Goal: Task Accomplishment & Management: Use online tool/utility

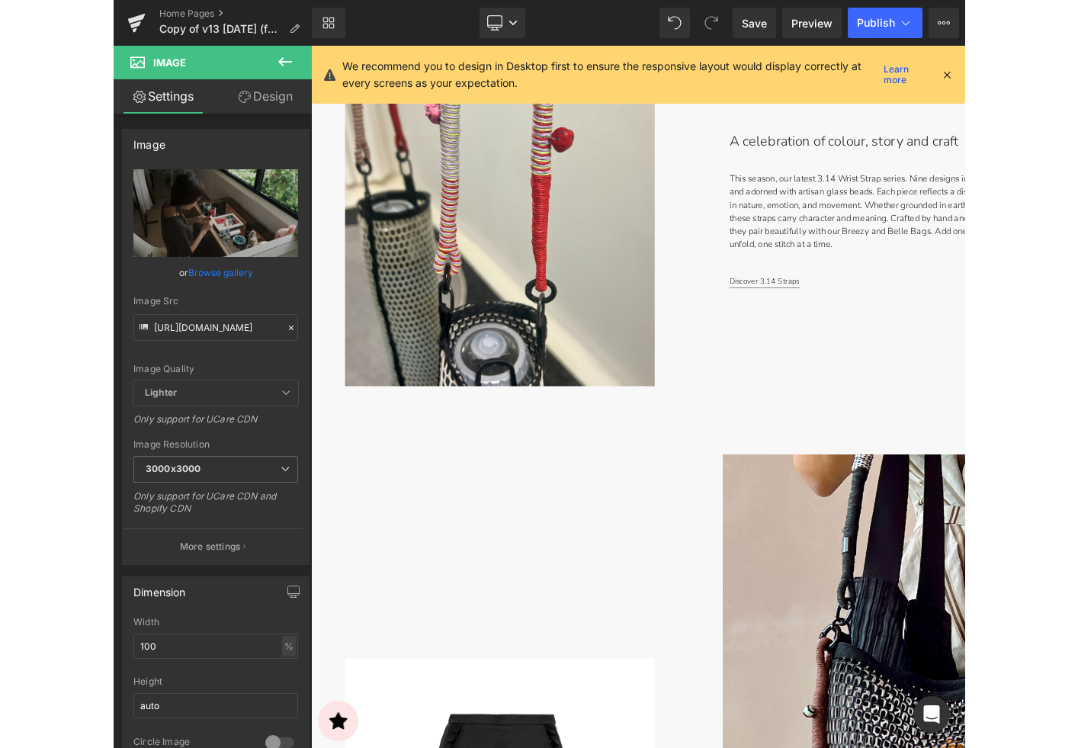
scroll to position [2886, 0]
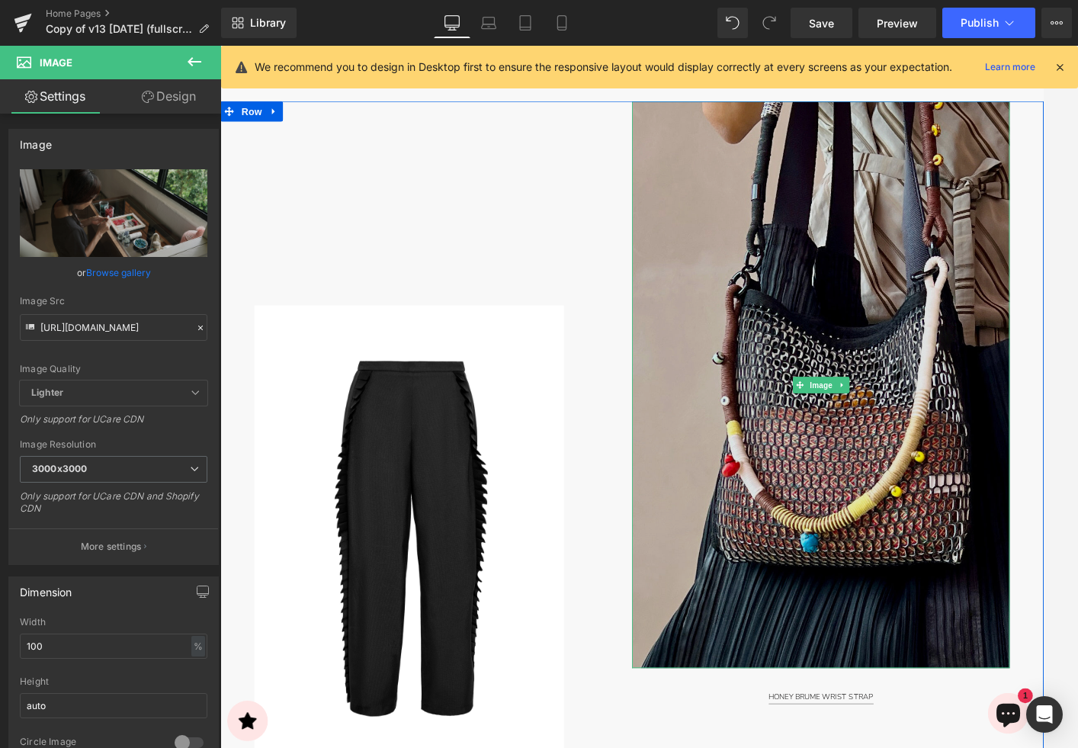
click at [851, 328] on img at bounding box center [893, 425] width 423 height 635
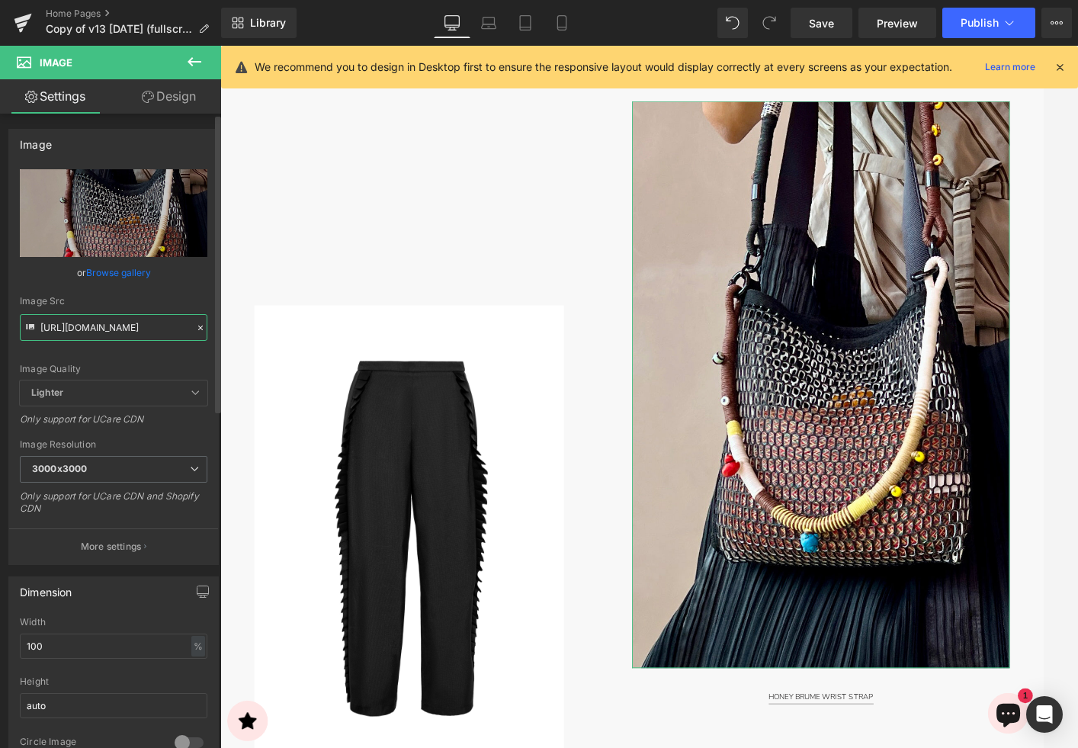
click at [110, 329] on input "[URL][DOMAIN_NAME]" at bounding box center [114, 327] width 188 height 27
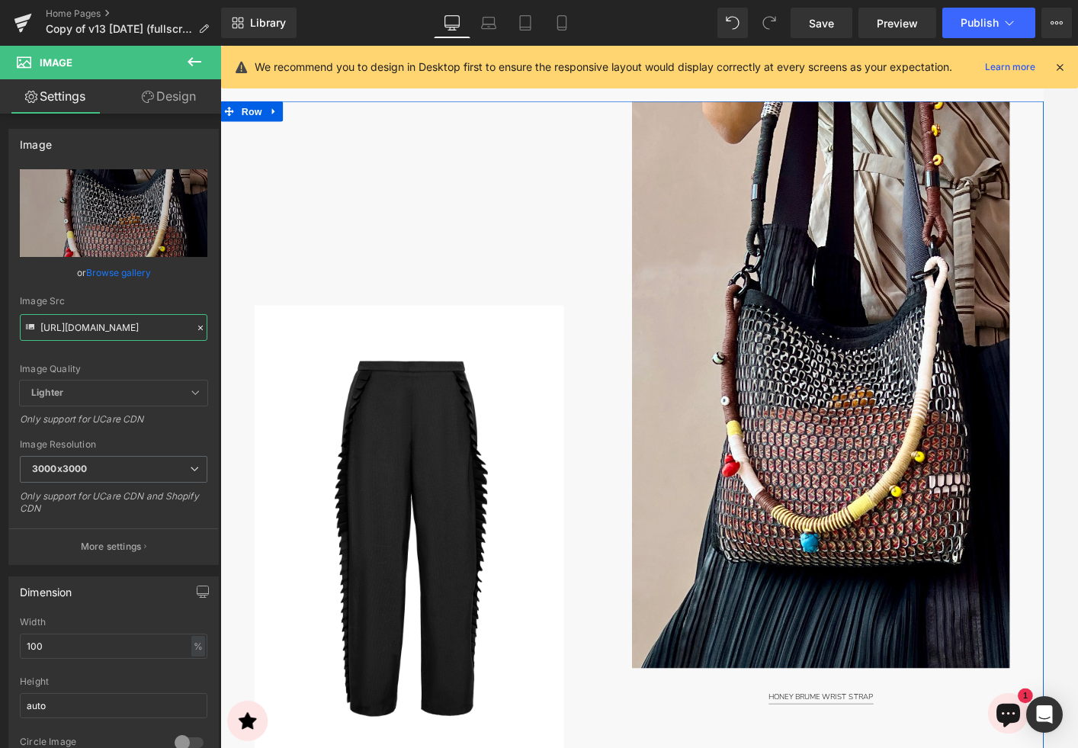
paste input "DSC09319-Edit-2X3_2400x3600_STORE.jpg?v=1754360129"
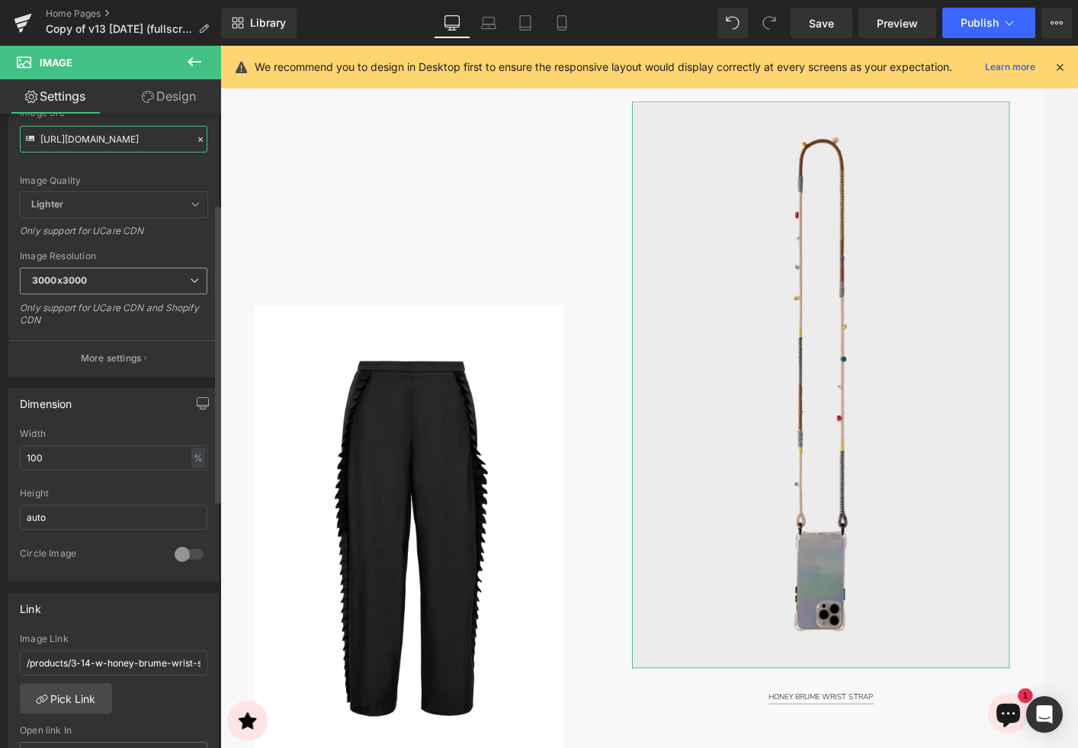
scroll to position [191, 0]
type input "[URL][DOMAIN_NAME]"
click at [55, 692] on link "Pick Link" at bounding box center [66, 695] width 92 height 31
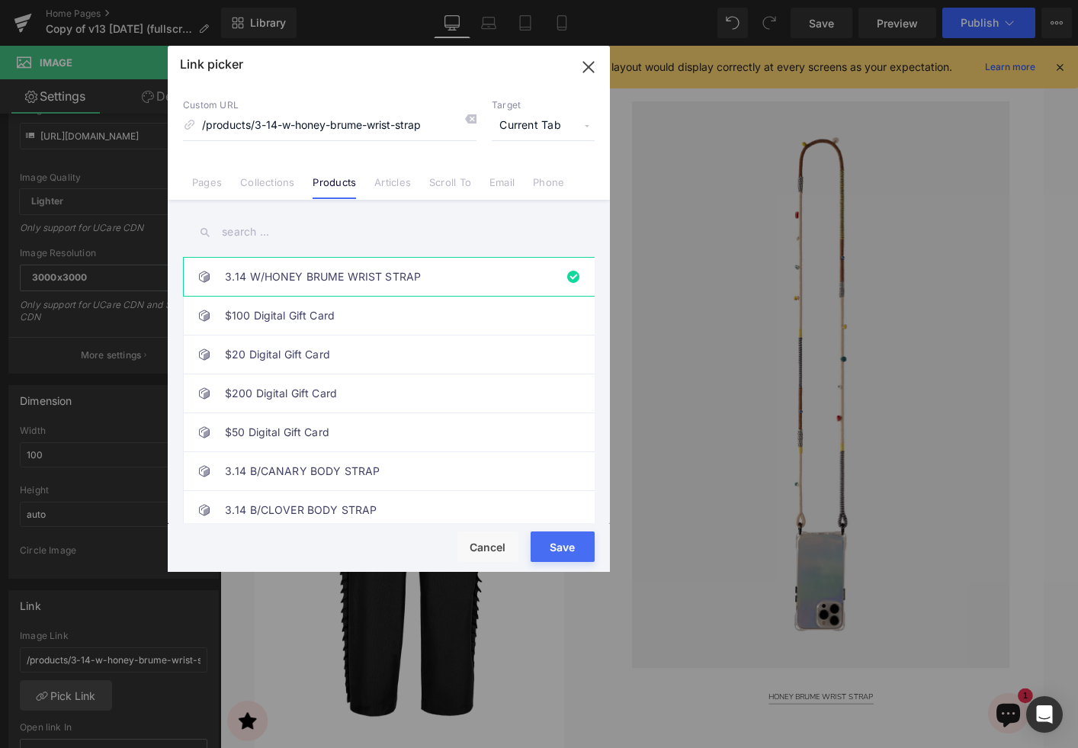
drag, startPoint x: 230, startPoint y: 231, endPoint x: 257, endPoint y: 254, distance: 35.7
click at [230, 231] on input "text" at bounding box center [389, 232] width 412 height 34
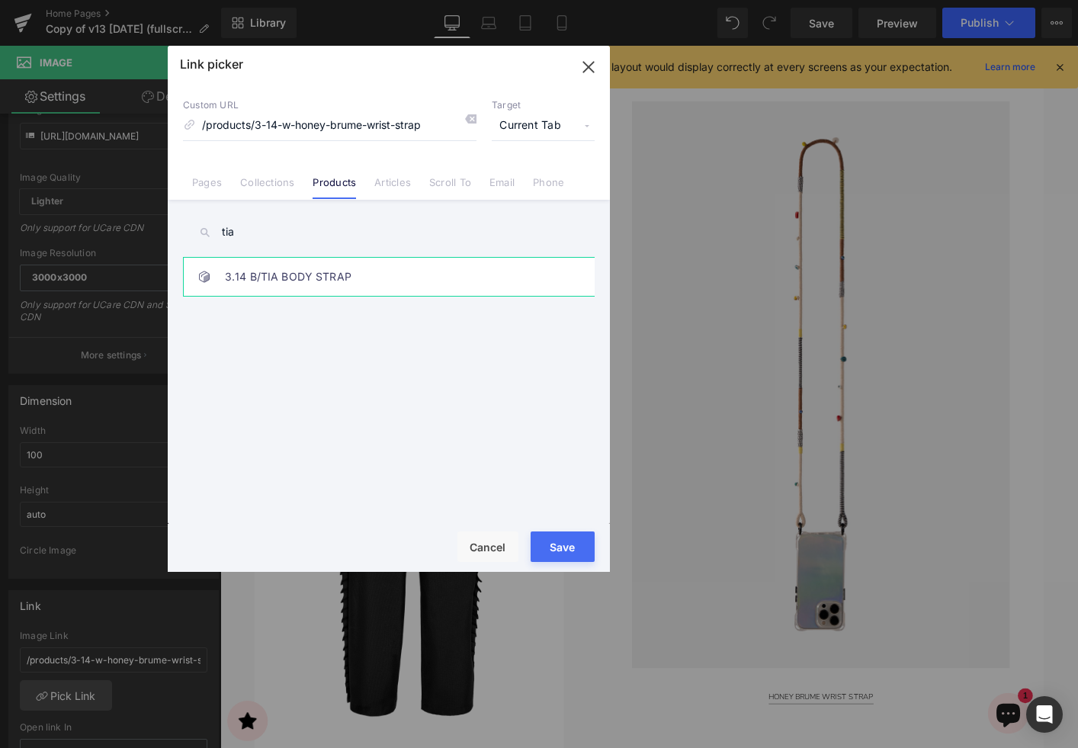
type input "tia"
click at [422, 280] on link "3.14 B/TIA BODY STRAP" at bounding box center [393, 277] width 336 height 38
type input "/products/3-14-b-tia-body-strap"
click at [567, 549] on button "Save" at bounding box center [563, 547] width 64 height 31
type input "/products/3-14-b-tia-body-strap"
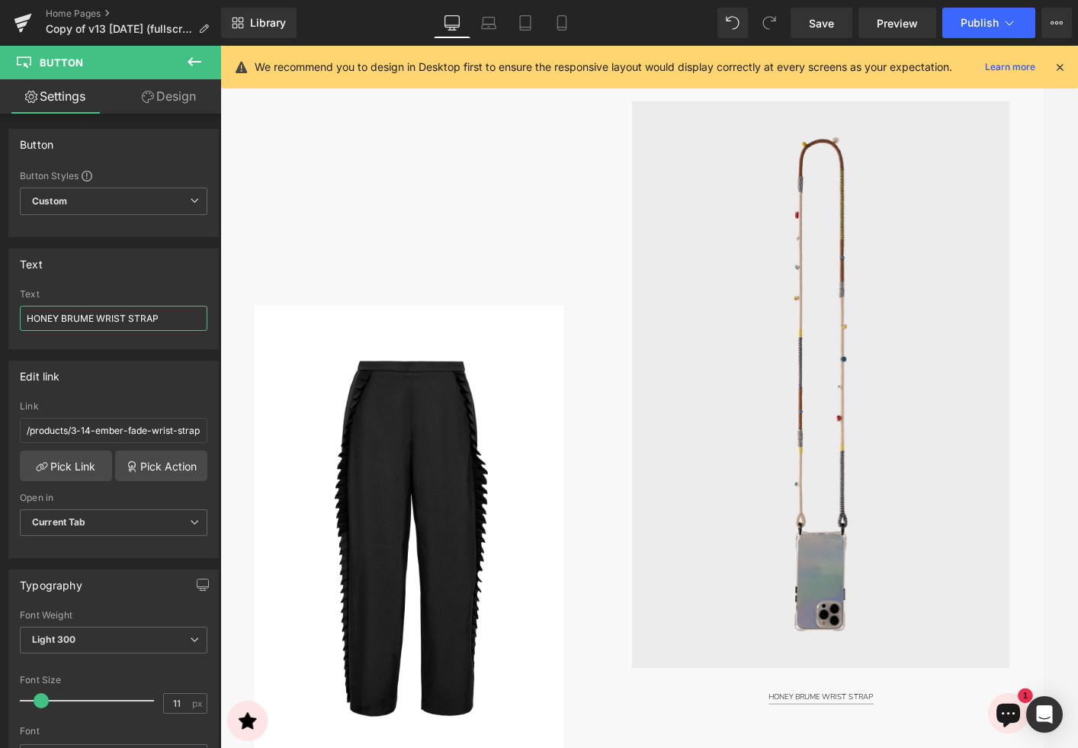
drag, startPoint x: 79, startPoint y: 317, endPoint x: -25, endPoint y: 310, distance: 103.9
click at [0, 310] on html "Button You are previewing how the will restyle your page. You can not edit Elem…" at bounding box center [539, 374] width 1078 height 748
type input "TIA BODY STRAP"
click at [75, 466] on link "Pick Link" at bounding box center [66, 466] width 92 height 31
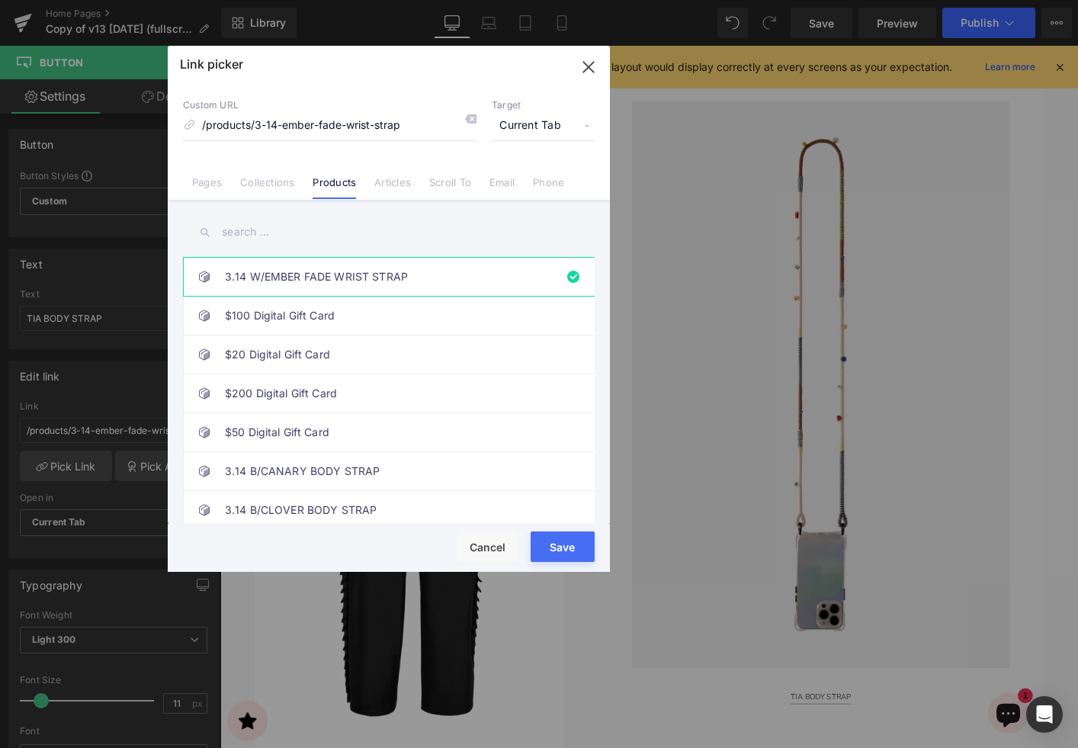
click at [263, 229] on input "text" at bounding box center [389, 232] width 412 height 34
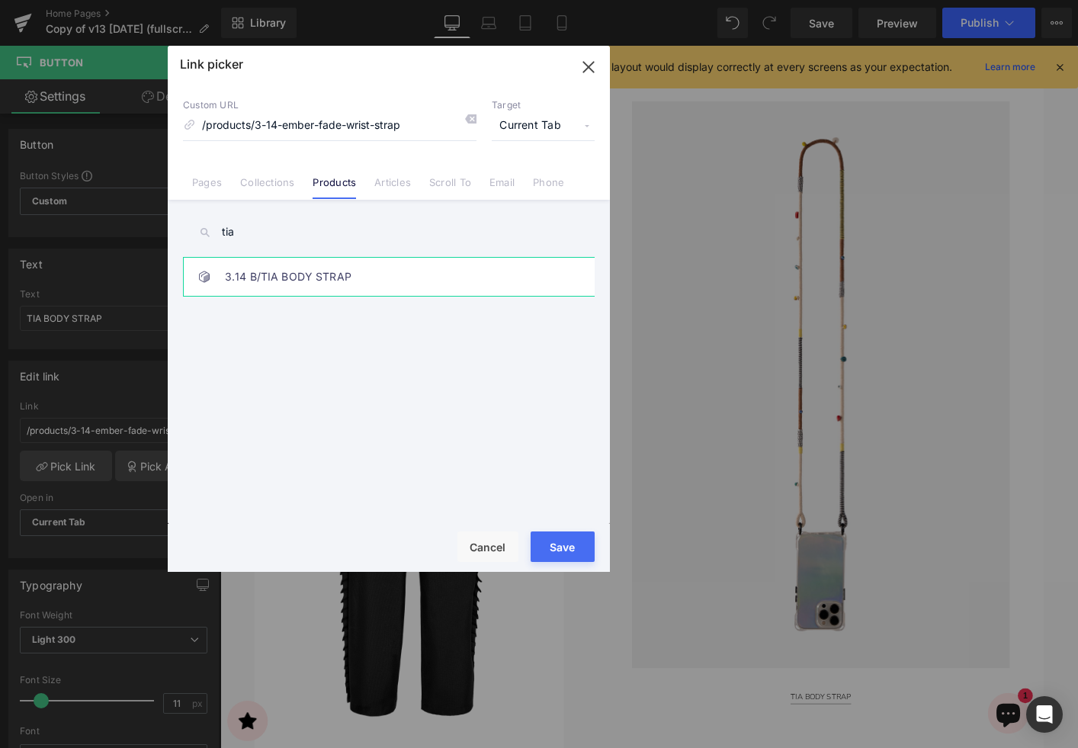
type input "tia"
click at [291, 278] on link "3.14 B/TIA BODY STRAP" at bounding box center [393, 277] width 336 height 38
type input "/products/3-14-b-tia-body-strap"
click at [563, 545] on button "Save" at bounding box center [563, 547] width 64 height 31
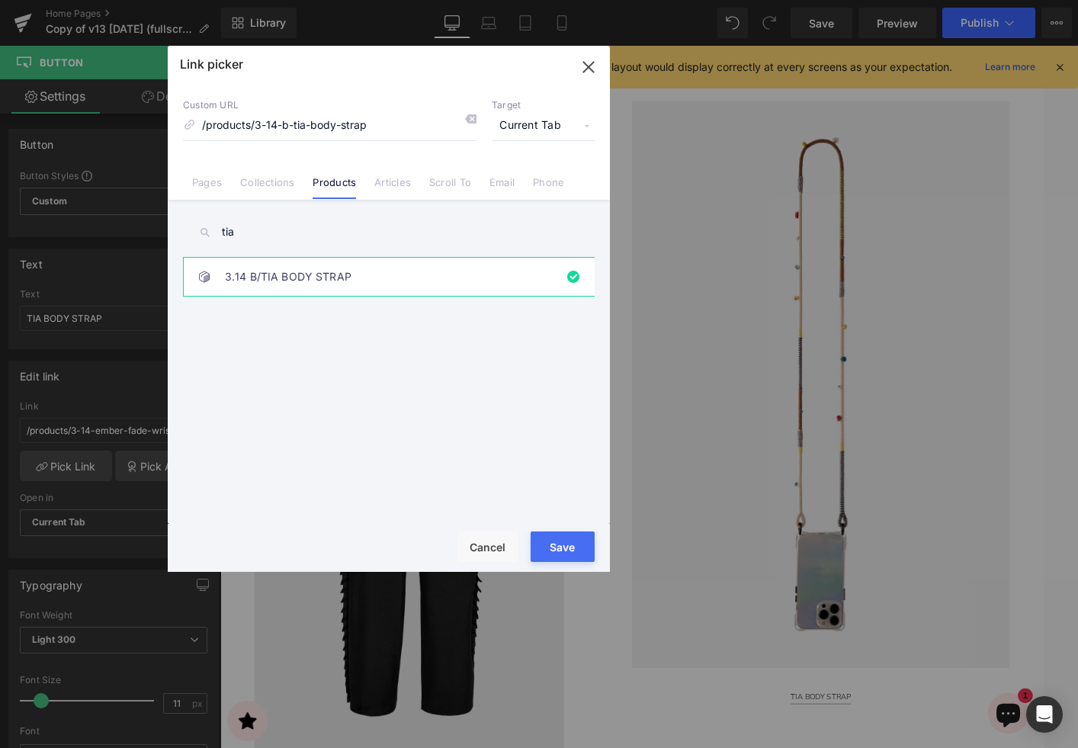
type input "/products/3-14-b-tia-body-strap"
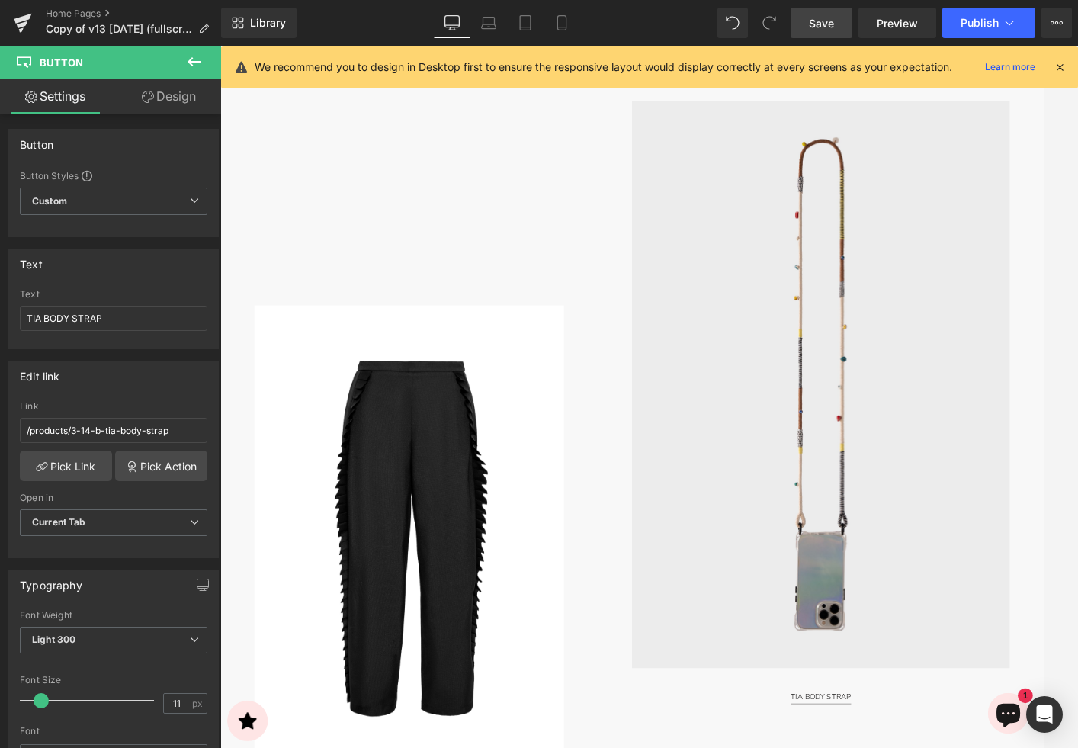
click at [823, 22] on span "Save" at bounding box center [821, 23] width 25 height 16
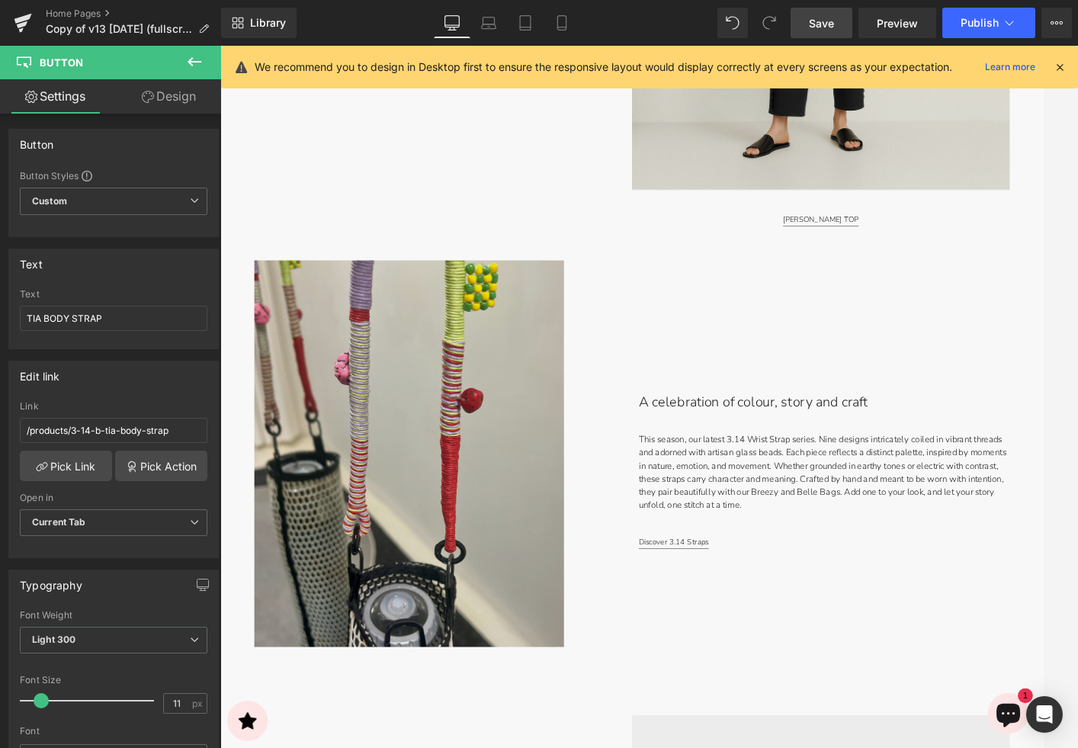
scroll to position [2186, 0]
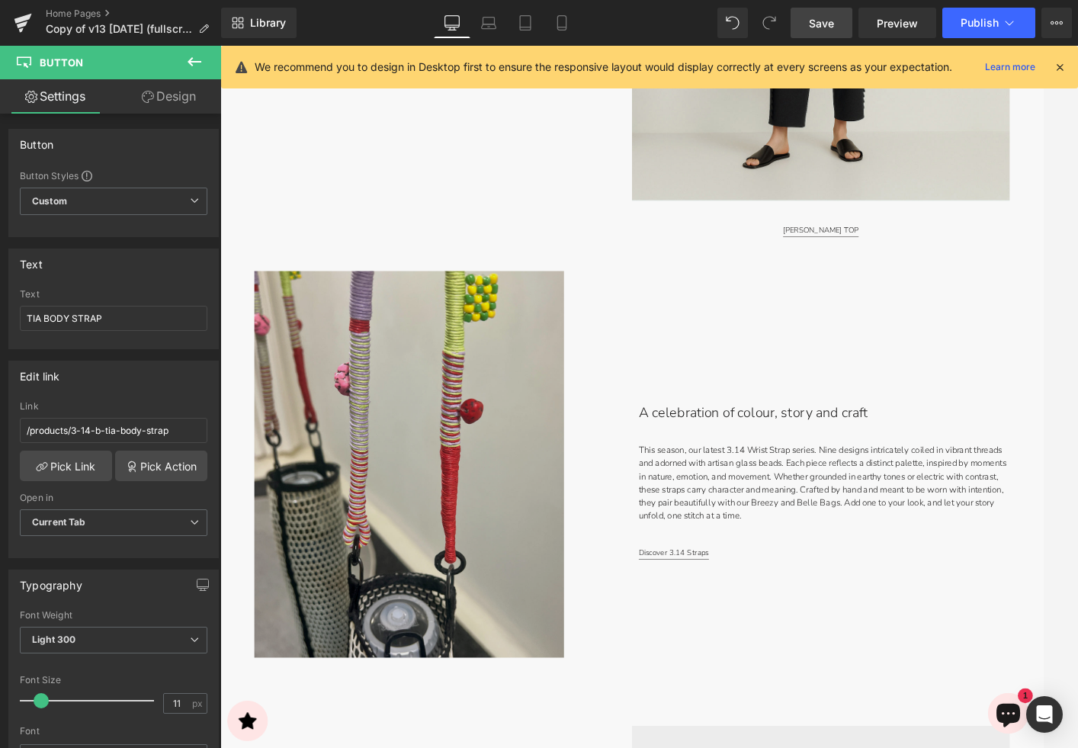
click at [576, 520] on img at bounding box center [432, 515] width 347 height 434
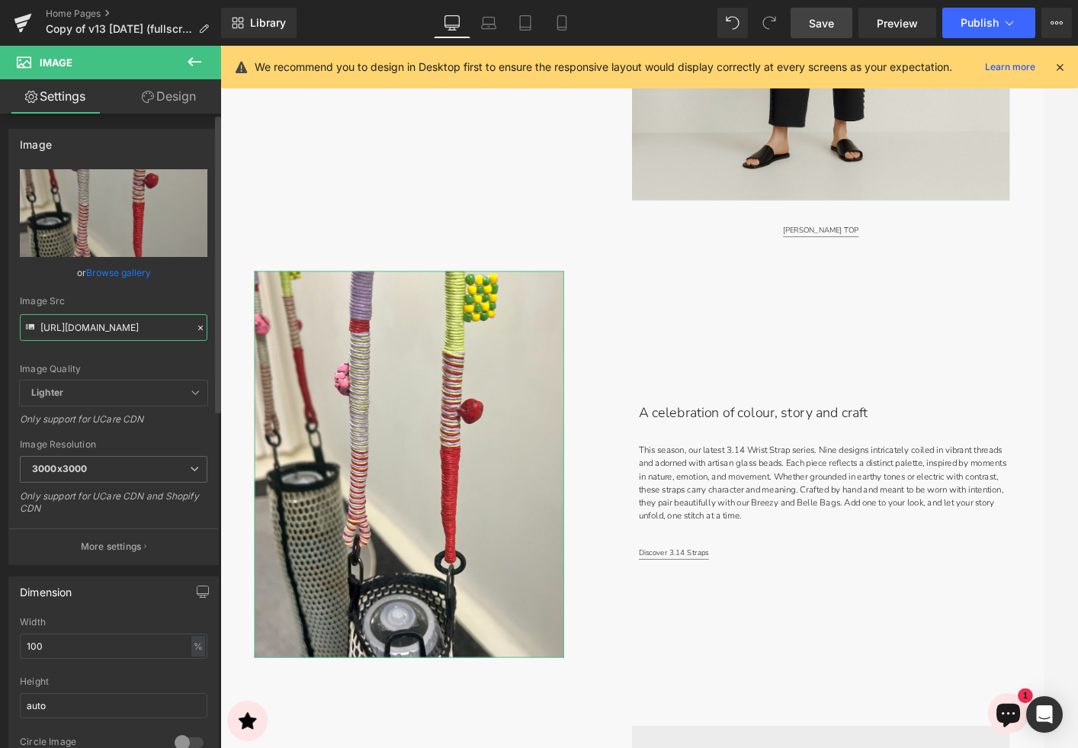
click at [127, 324] on input "[URL][DOMAIN_NAME]" at bounding box center [114, 327] width 188 height 27
paste input "DSC09345-Edit-2X3_2400x3600_STORE.jpg?v=1758099244"
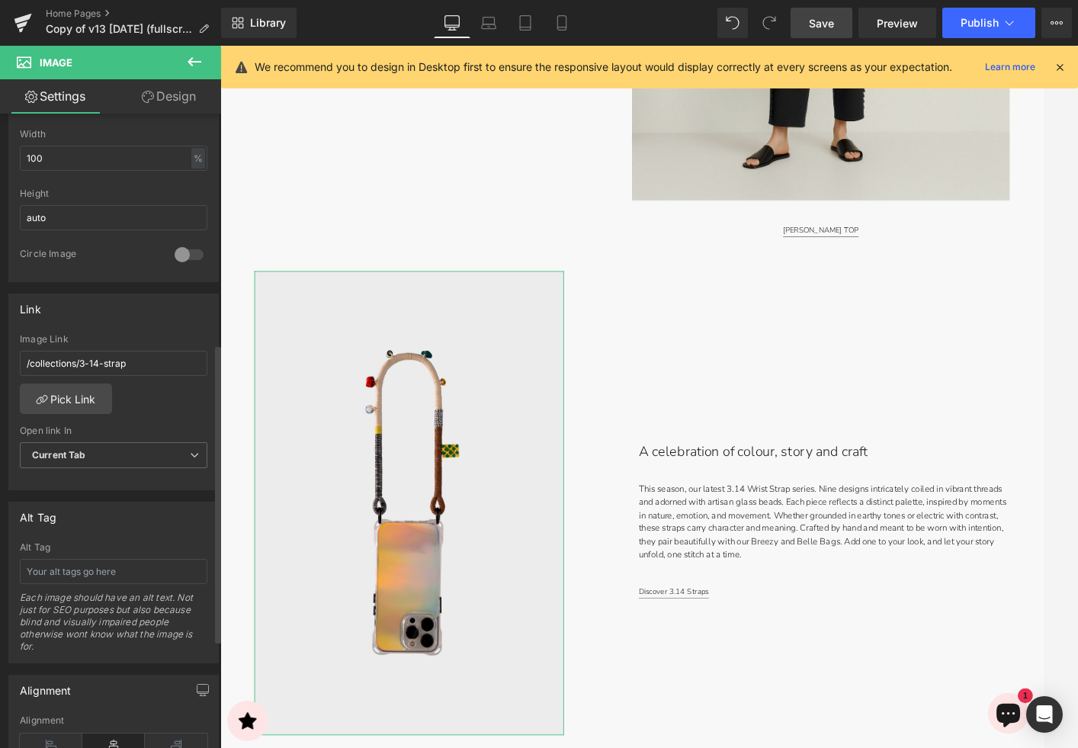
scroll to position [503, 0]
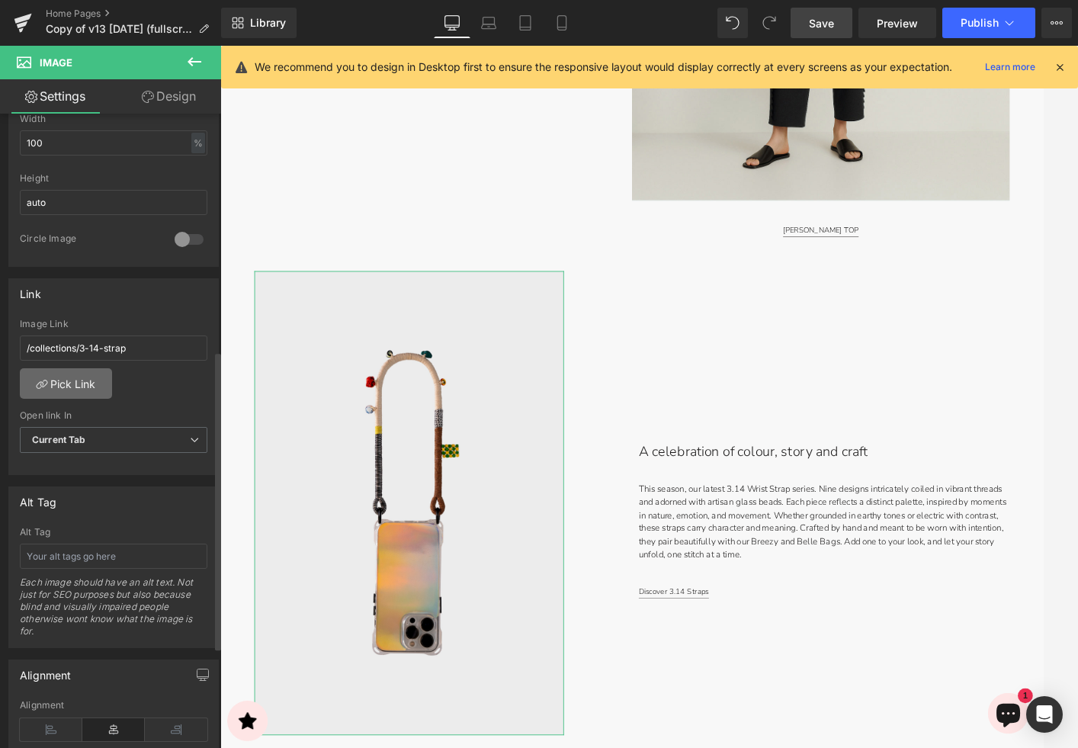
type input "[URL][DOMAIN_NAME]"
click at [84, 389] on link "Pick Link" at bounding box center [66, 383] width 92 height 31
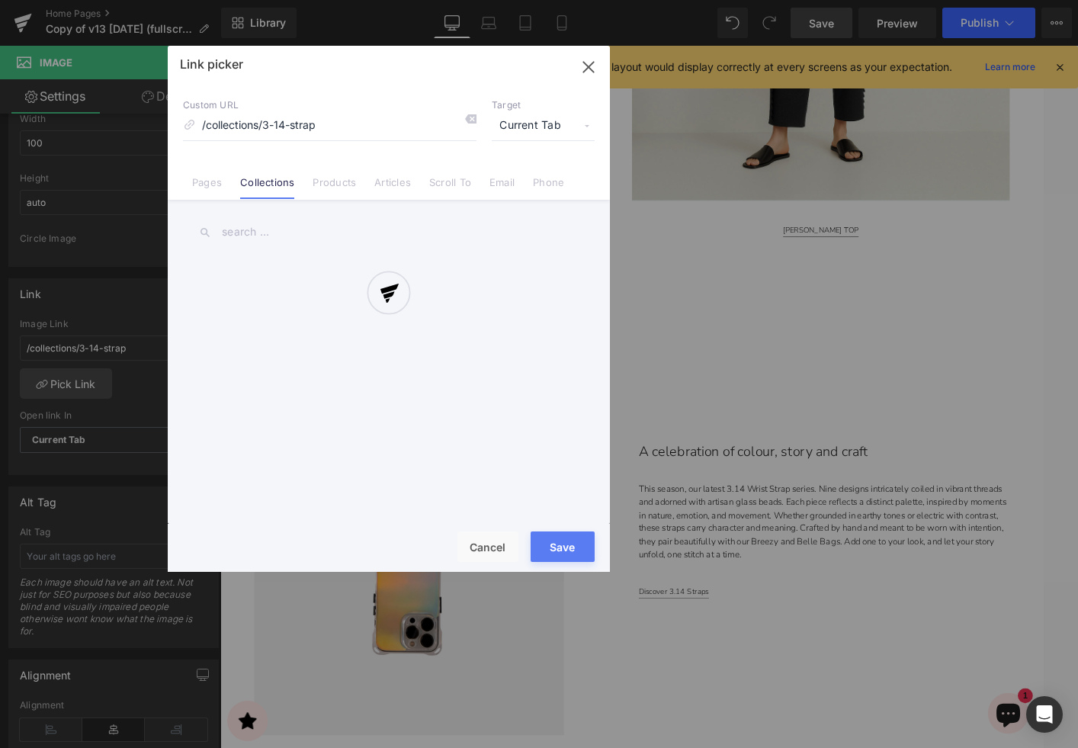
click at [329, 186] on div at bounding box center [389, 309] width 442 height 526
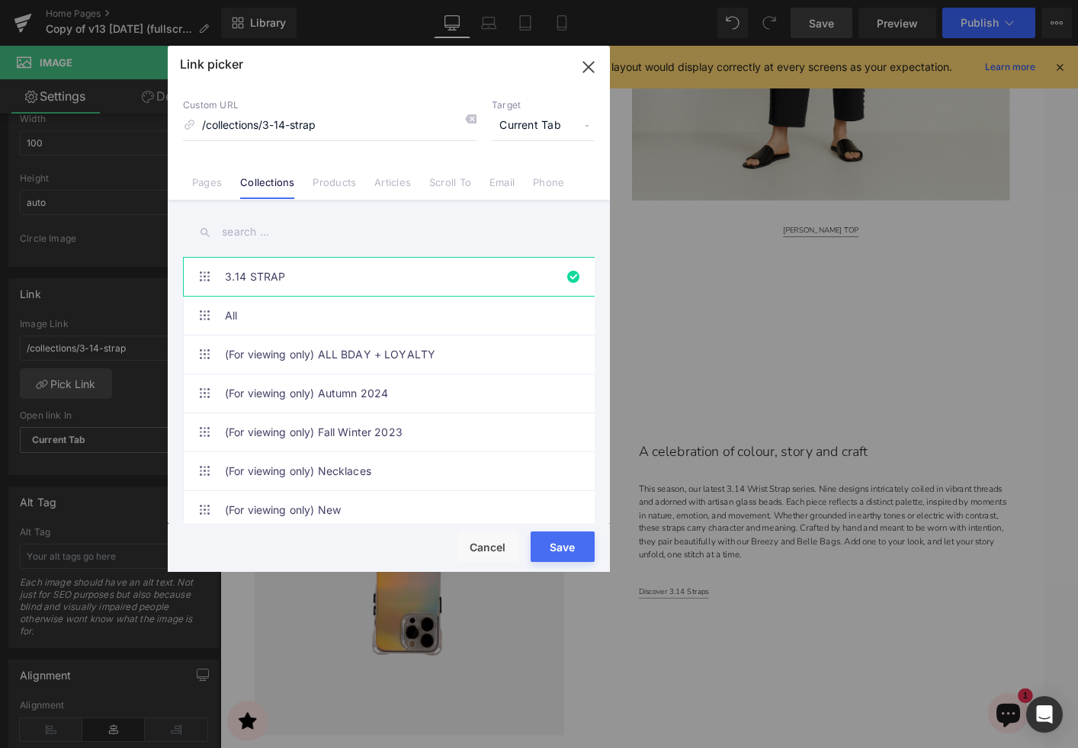
click at [291, 238] on input "text" at bounding box center [389, 232] width 412 height 34
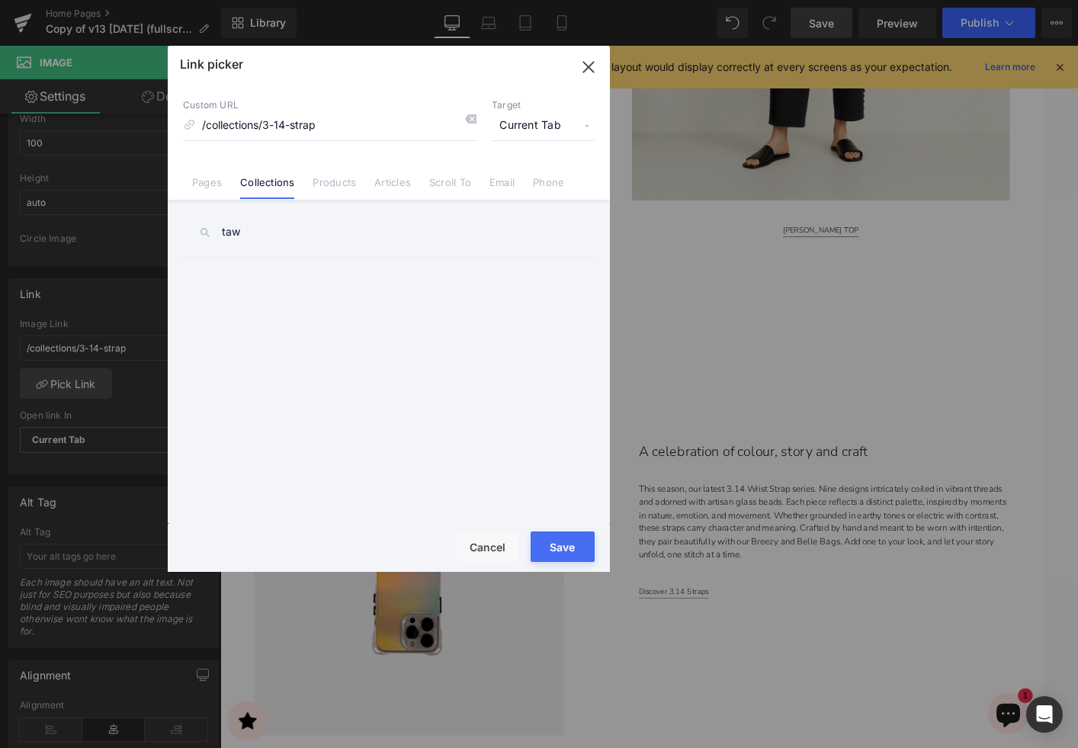
drag, startPoint x: 340, startPoint y: 182, endPoint x: 320, endPoint y: 197, distance: 24.6
click at [340, 182] on link "Products" at bounding box center [334, 187] width 43 height 23
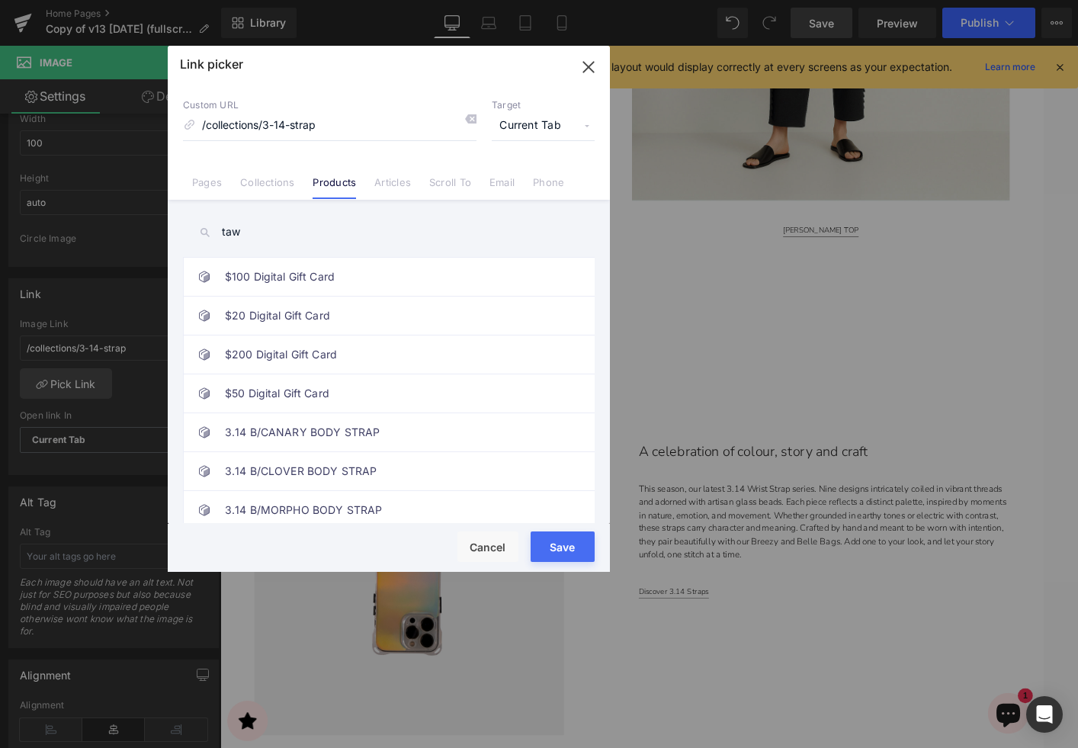
click at [236, 233] on input "taw" at bounding box center [389, 232] width 412 height 34
paste input "TAWNY"
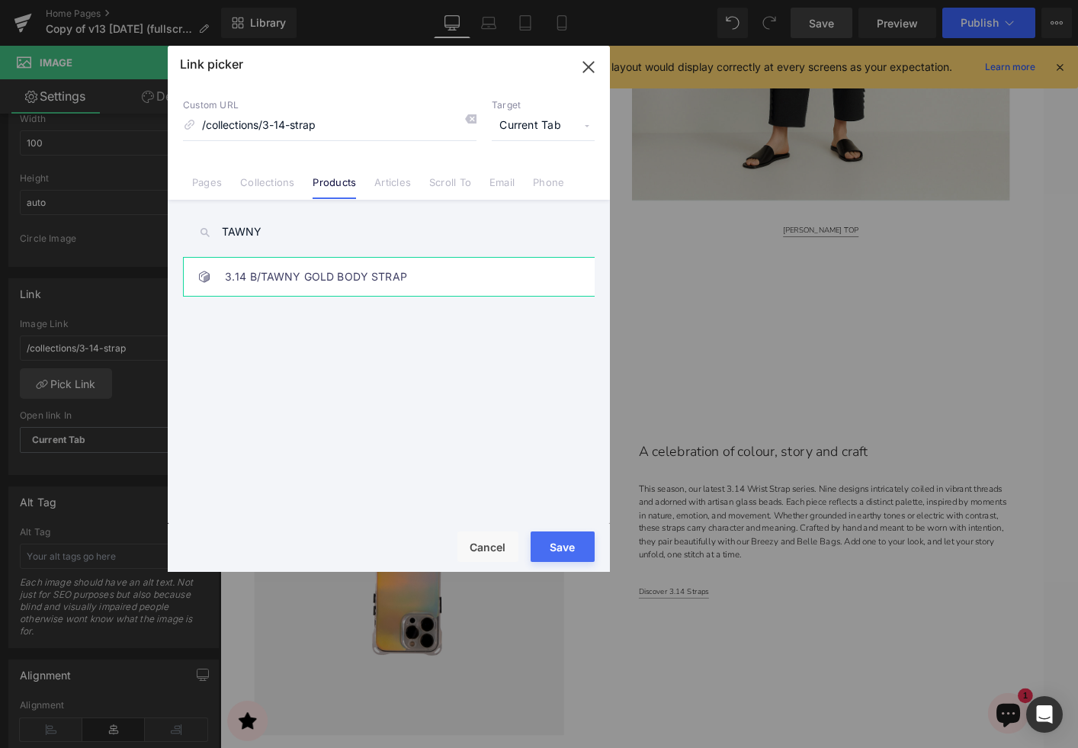
type input "TAWNY"
click at [313, 288] on link "3.14 B/TAWNY GOLD BODY STRAP" at bounding box center [393, 277] width 336 height 38
type input "/products/3-14-b-tawny-gold-body-strap"
click at [568, 552] on button "Save" at bounding box center [563, 547] width 64 height 31
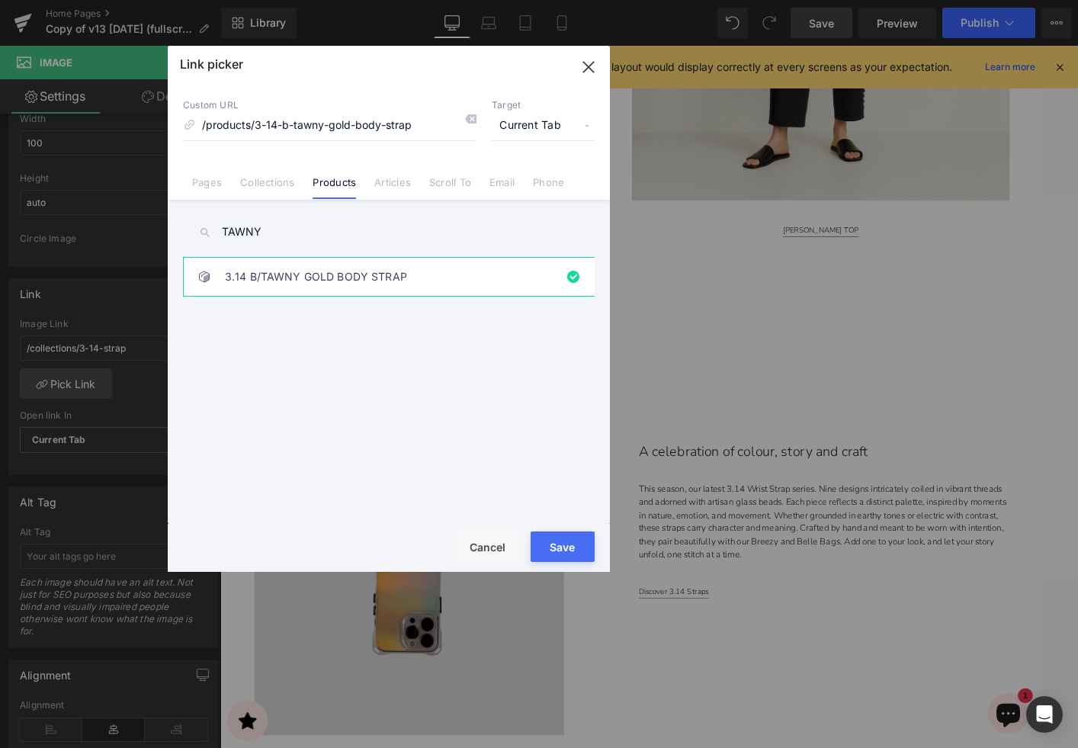
type input "/products/3-14-b-tawny-gold-body-strap"
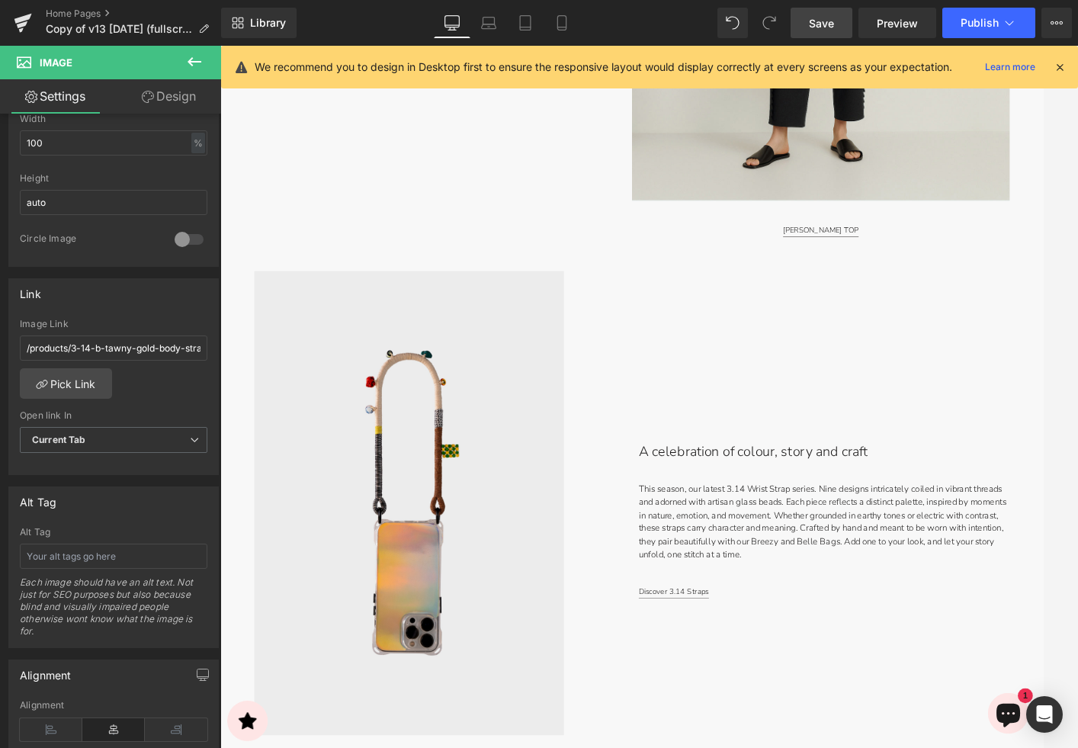
click at [831, 27] on span "Save" at bounding box center [821, 23] width 25 height 16
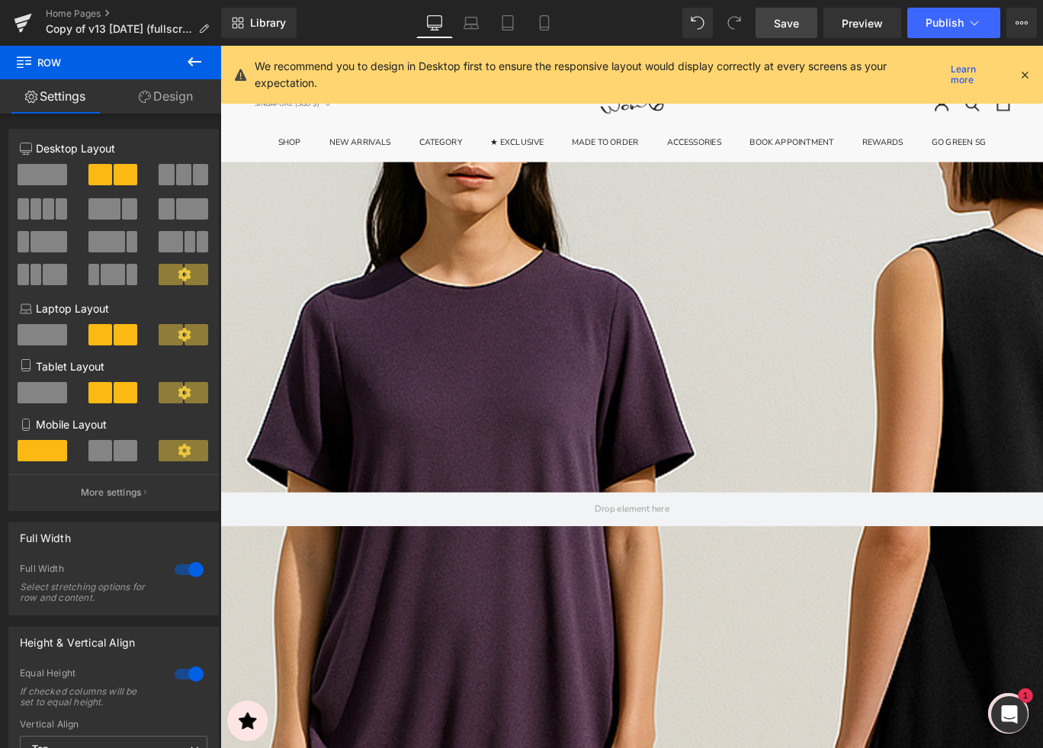
click at [199, 64] on icon at bounding box center [194, 62] width 18 height 18
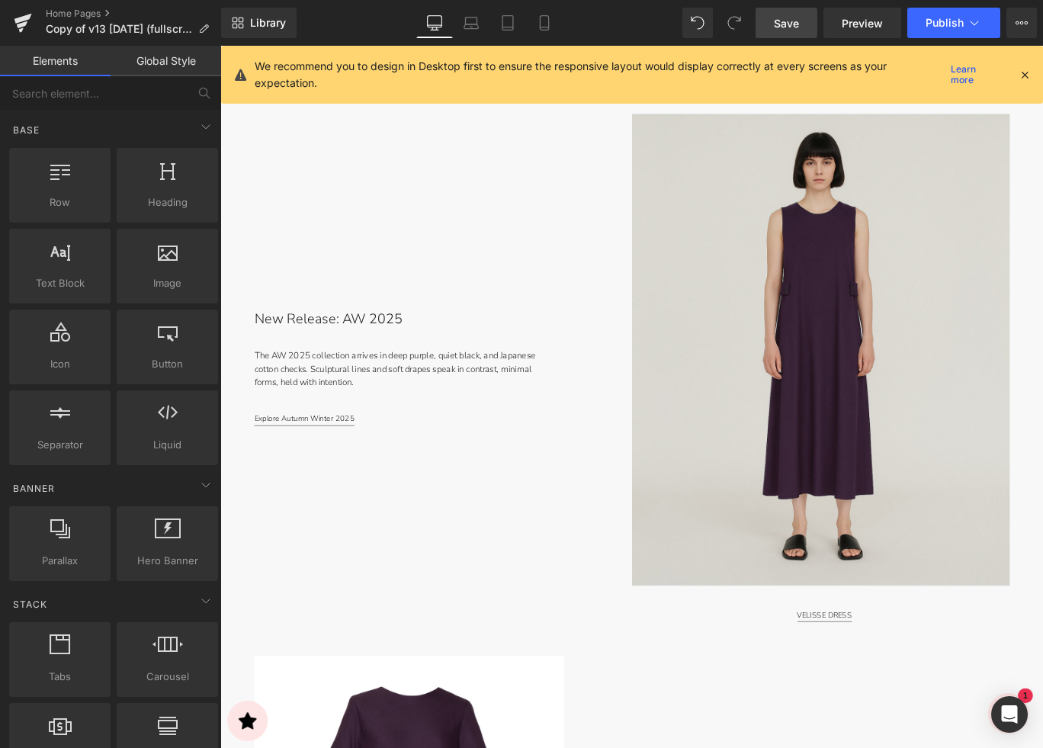
scroll to position [707, 0]
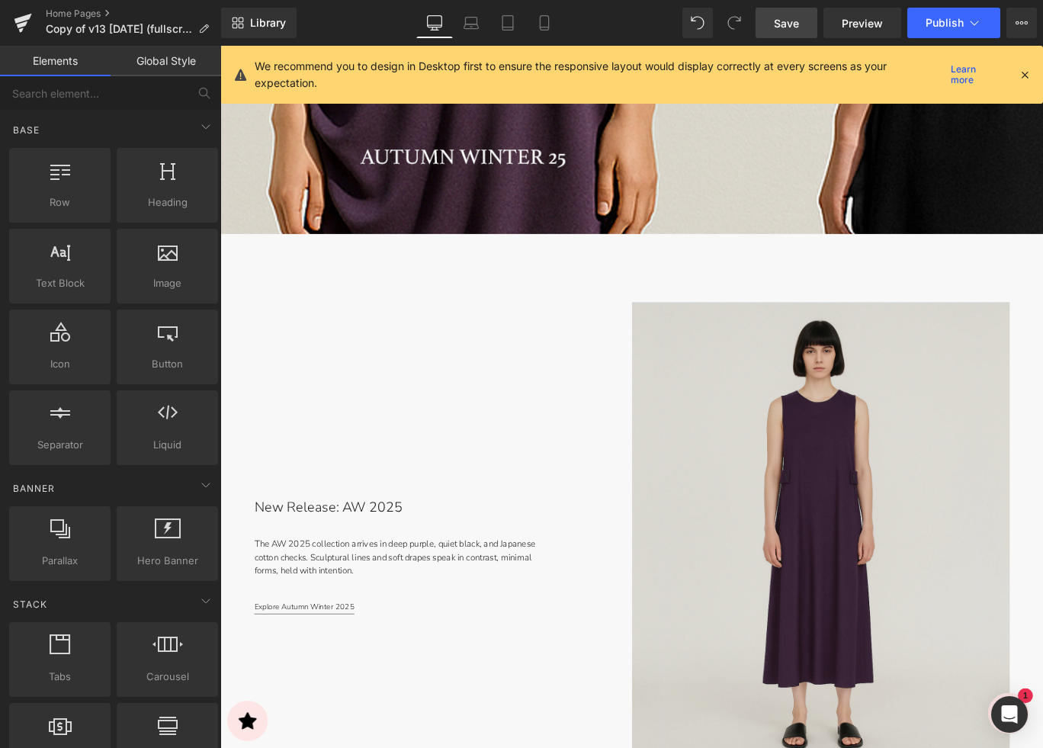
click at [785, 24] on span "Save" at bounding box center [786, 23] width 25 height 16
